Goal: Task Accomplishment & Management: Use online tool/utility

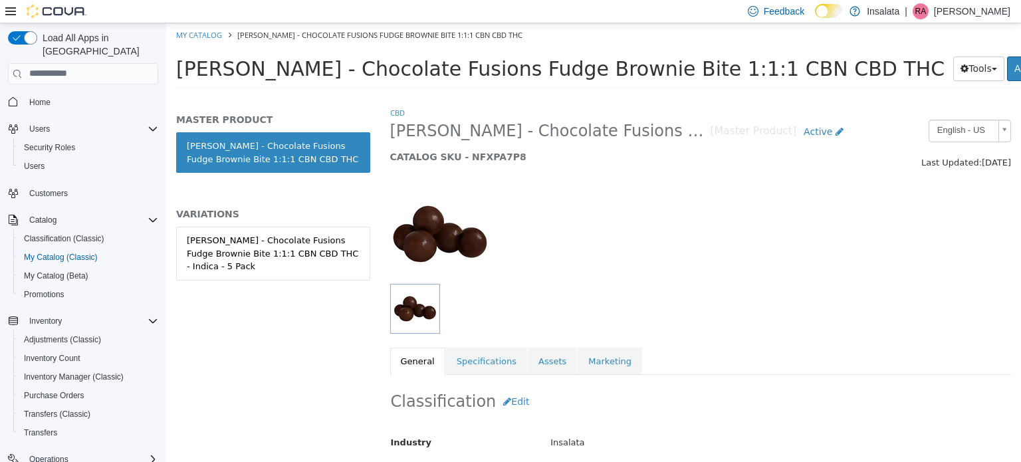
scroll to position [133, 0]
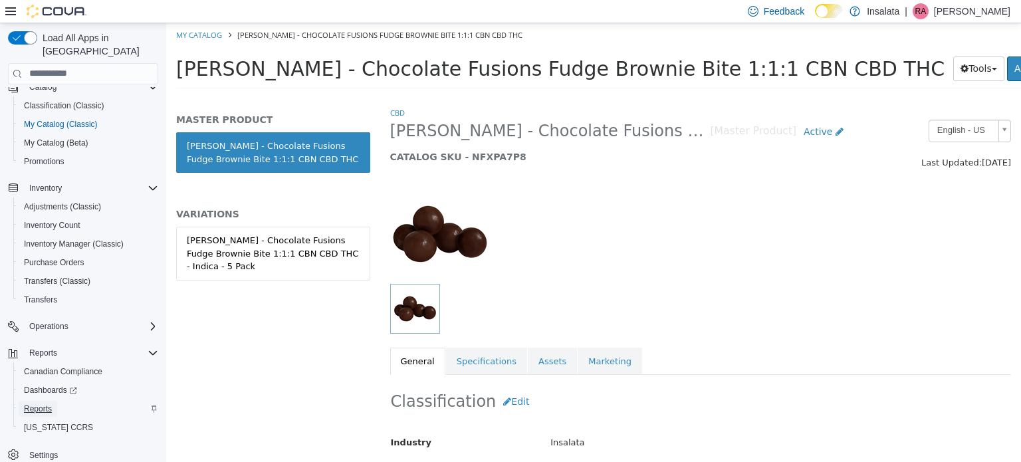
click at [48, 403] on span "Reports" at bounding box center [38, 408] width 28 height 11
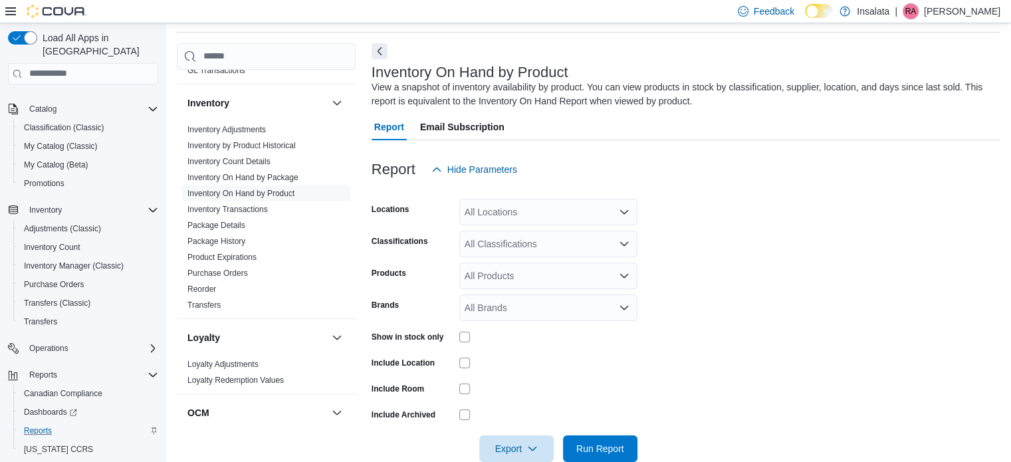
scroll to position [403, 0]
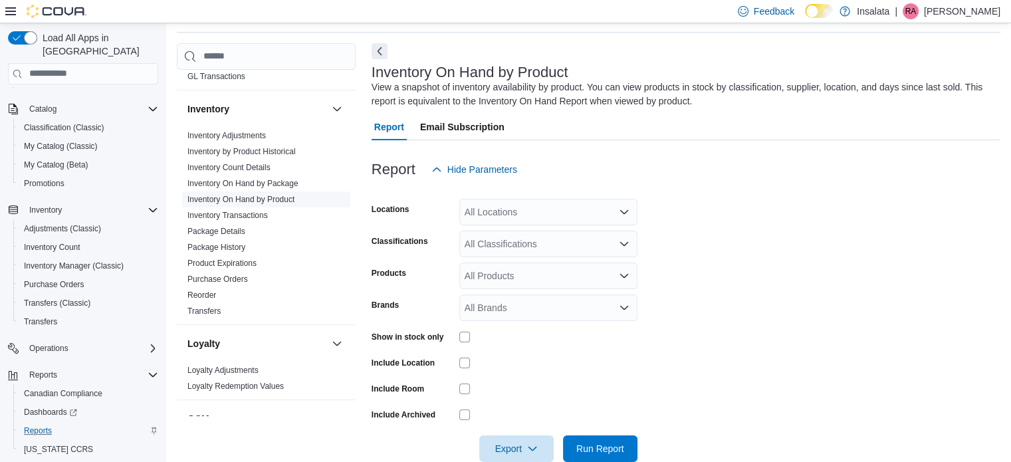
click at [282, 199] on link "Inventory On Hand by Product" at bounding box center [240, 199] width 107 height 9
click at [578, 199] on div "All Locations" at bounding box center [548, 212] width 178 height 27
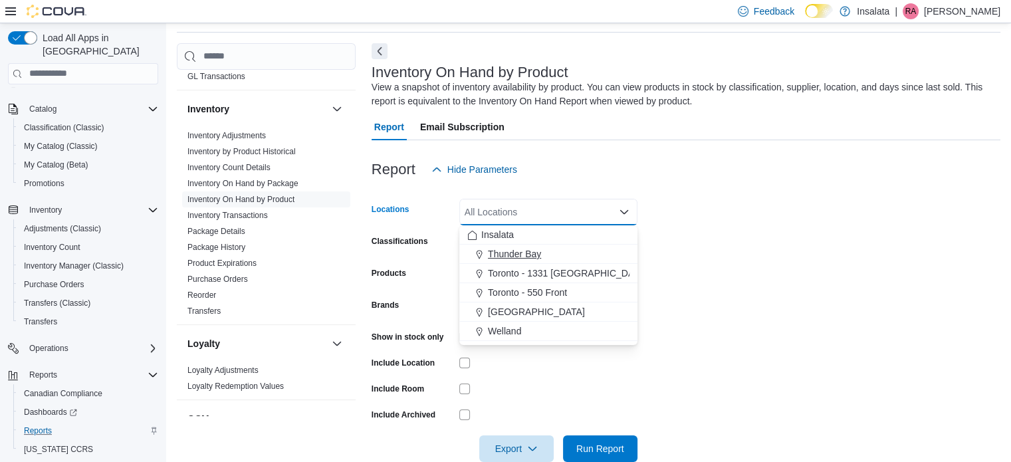
click at [553, 253] on div "Thunder Bay" at bounding box center [548, 253] width 162 height 13
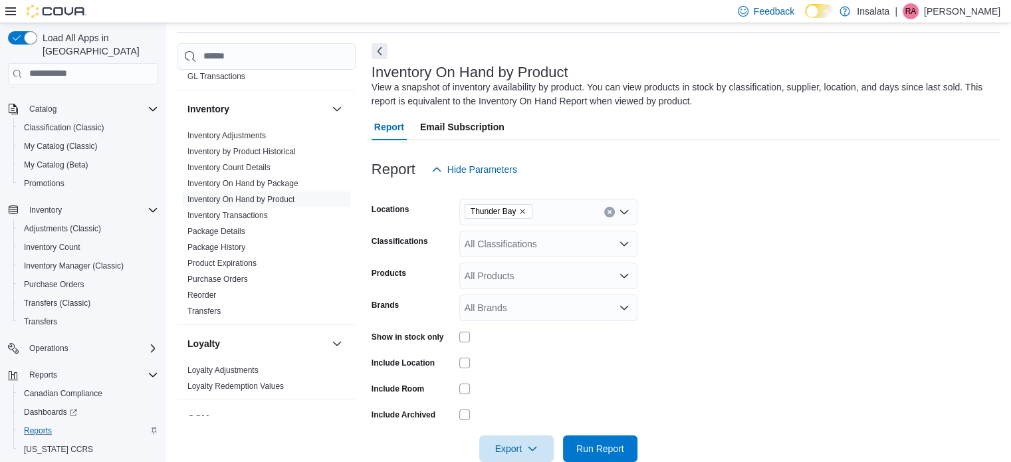
click at [738, 255] on form "Locations Thunder Bay Classifications All Classifications Products All Products…" at bounding box center [686, 322] width 629 height 279
click at [585, 243] on div "All Classifications" at bounding box center [548, 244] width 178 height 27
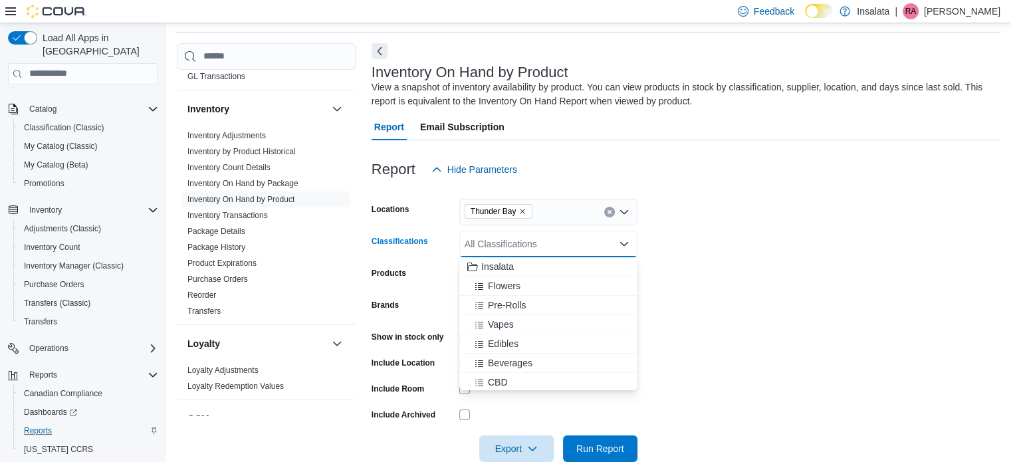
click at [585, 243] on div "All Classifications" at bounding box center [548, 244] width 178 height 27
click at [542, 294] on div "Extracts" at bounding box center [548, 292] width 162 height 13
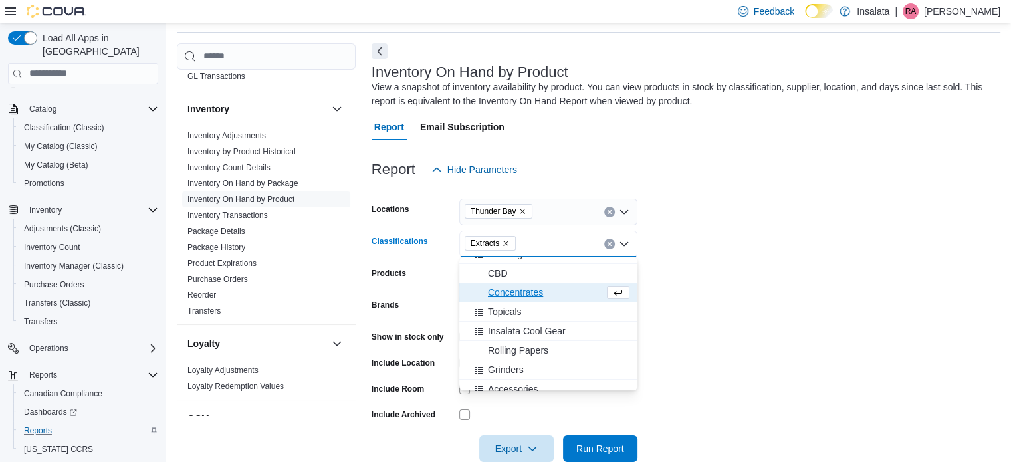
click at [542, 294] on span "Concentrates" at bounding box center [515, 292] width 55 height 13
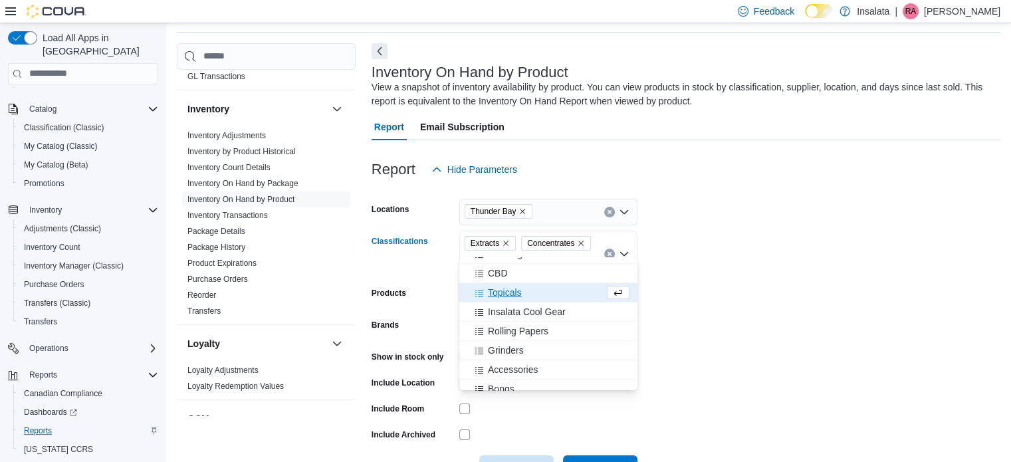
click at [542, 294] on div "Topicals" at bounding box center [535, 292] width 137 height 13
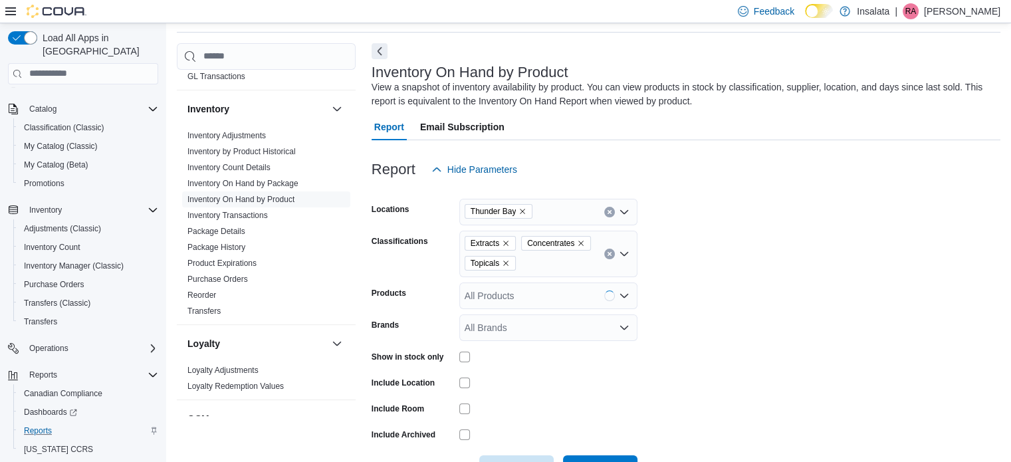
click at [776, 255] on form "Locations Thunder Bay Classifications Extracts Concentrates Topicals Products A…" at bounding box center [686, 332] width 629 height 299
click at [470, 356] on div at bounding box center [548, 357] width 178 height 11
click at [606, 456] on span "Run Report" at bounding box center [600, 468] width 58 height 27
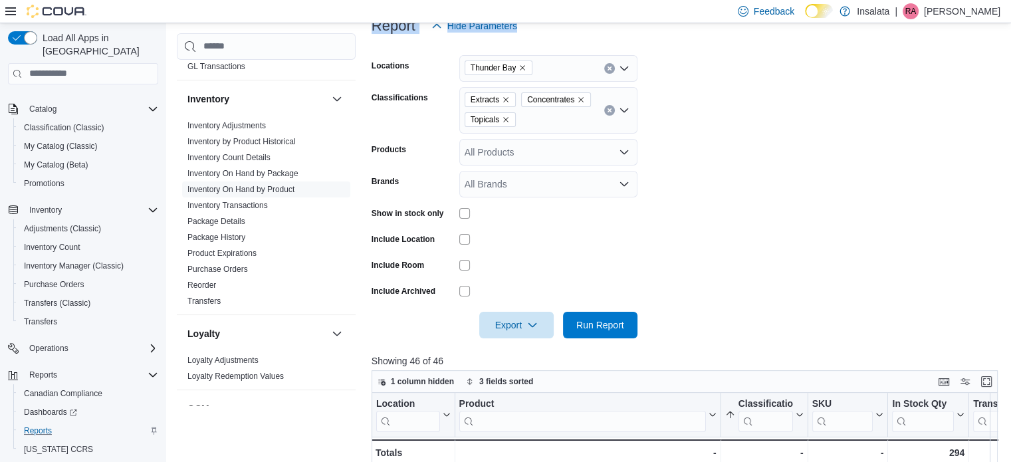
scroll to position [231, 0]
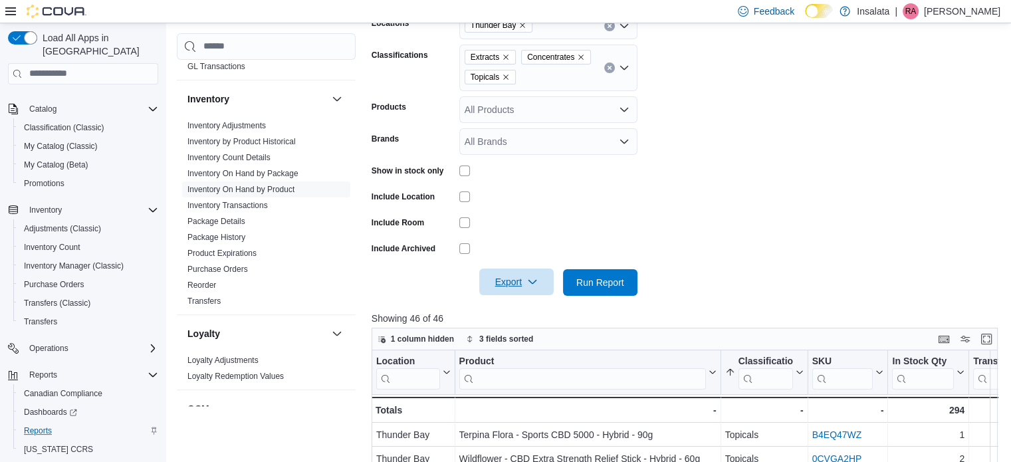
click at [518, 292] on span "Export" at bounding box center [516, 281] width 58 height 27
click at [516, 308] on span "Export to Excel" at bounding box center [518, 309] width 60 height 11
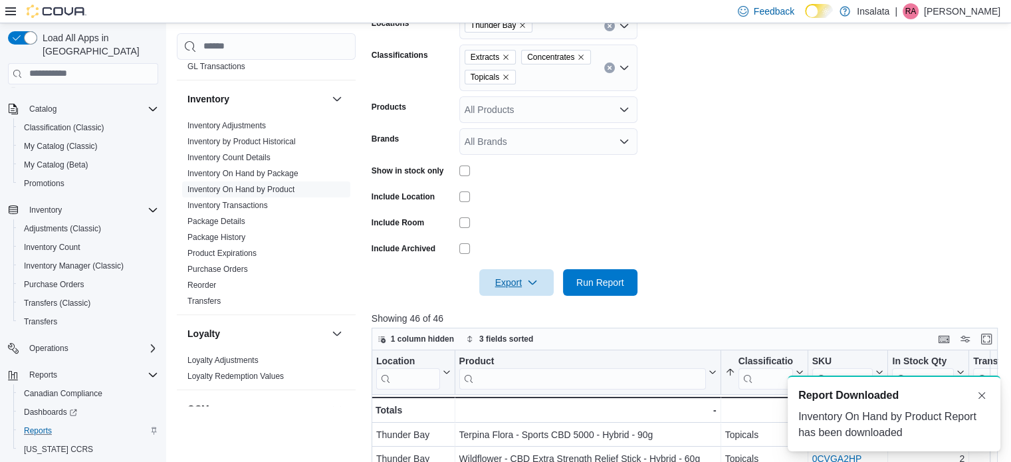
scroll to position [0, 0]
